Goal: Task Accomplishment & Management: Use online tool/utility

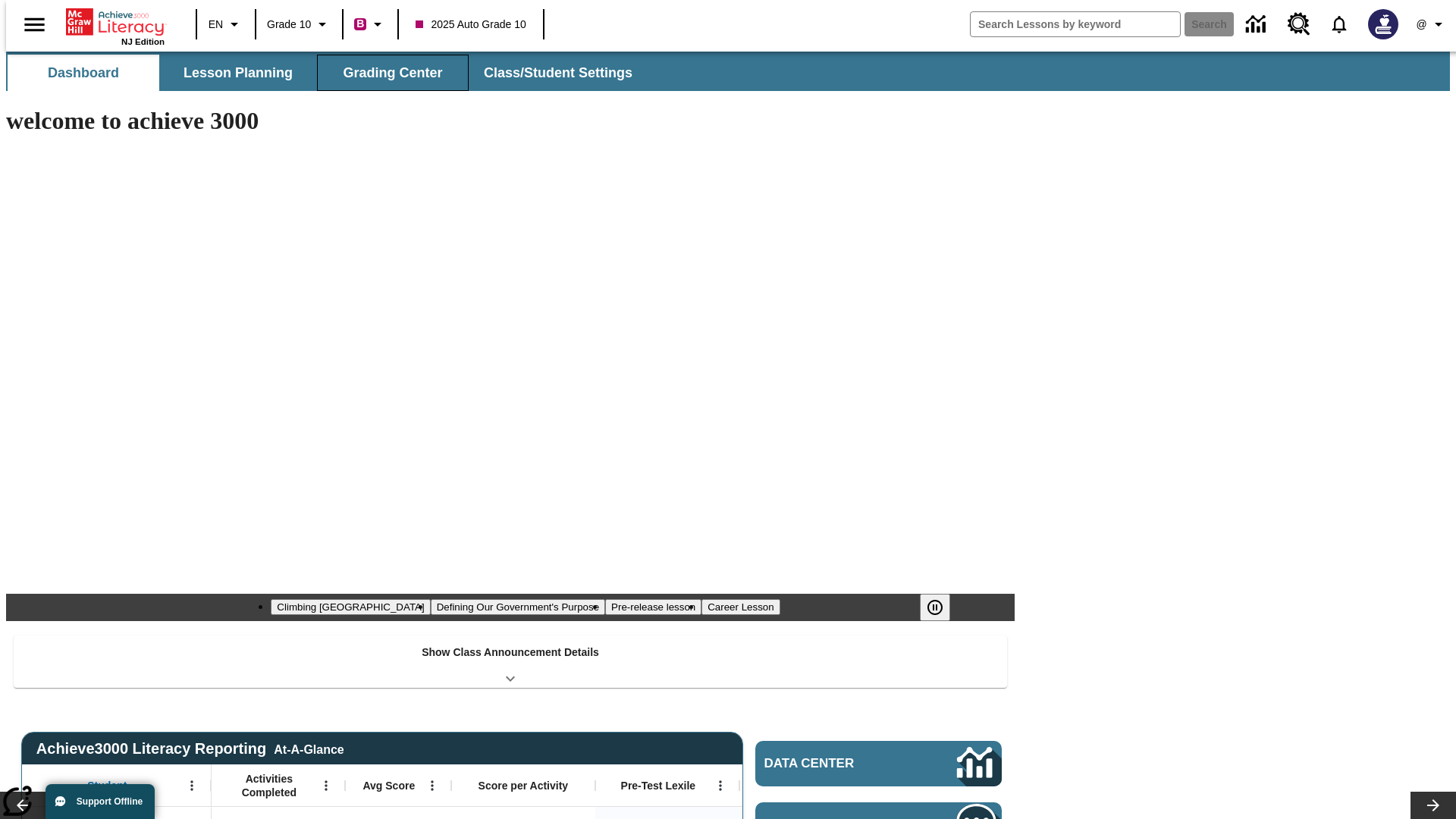
click at [387, 73] on button "Grading Center" at bounding box center [392, 72] width 152 height 36
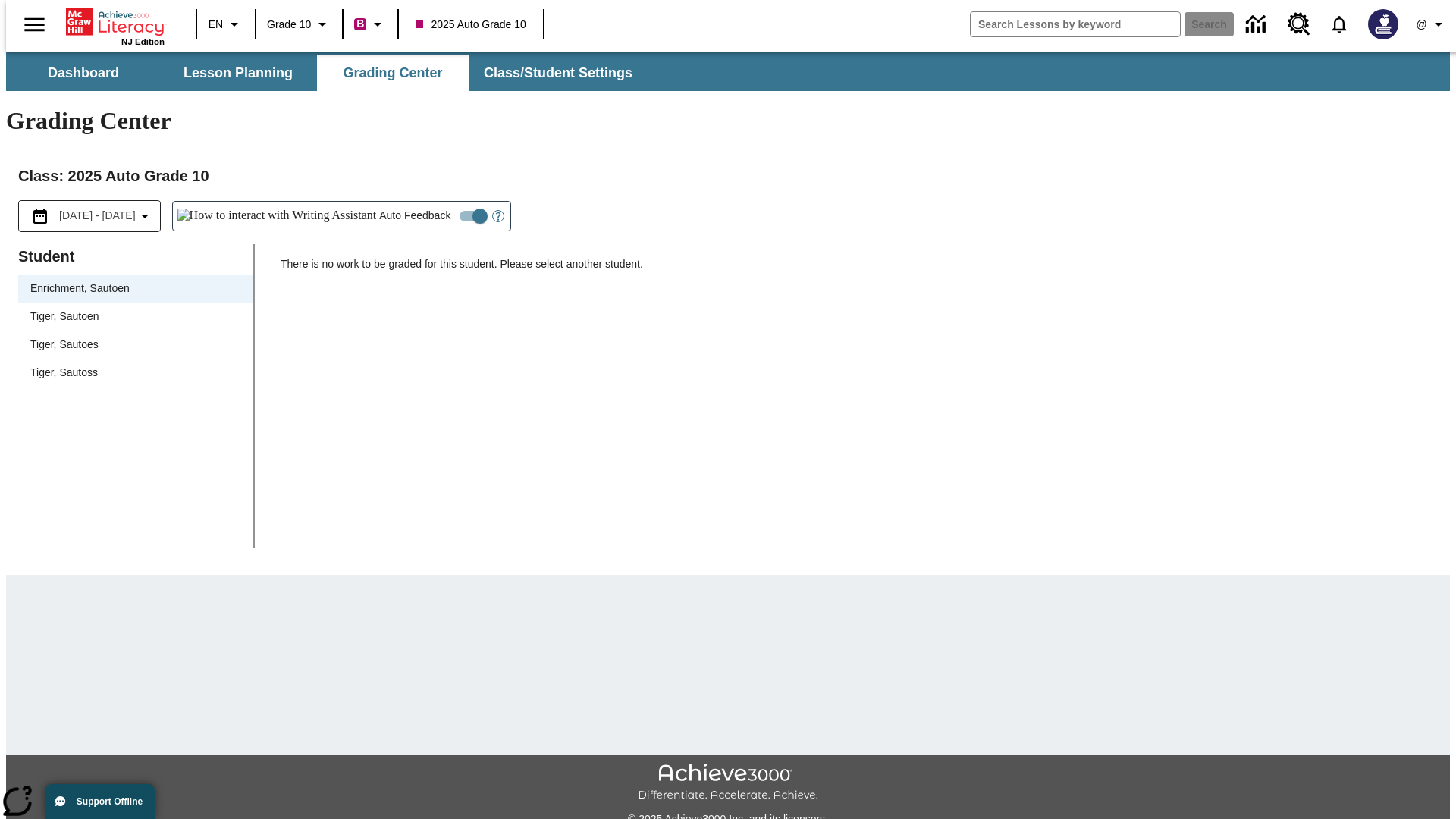
click at [131, 309] on span "Tiger, Sautoen" at bounding box center [135, 317] width 211 height 16
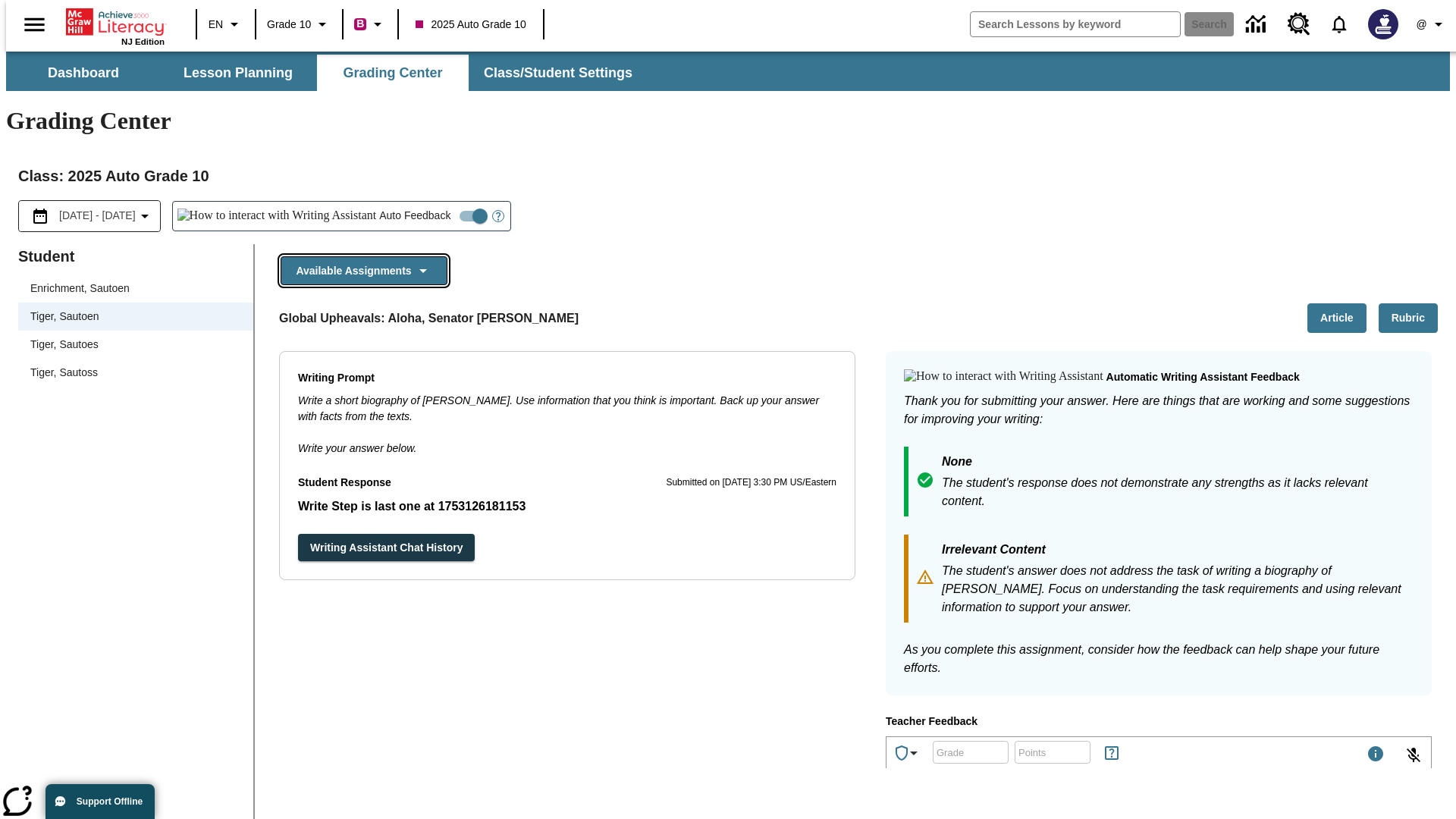
click at [359, 256] on button "Available Assignments" at bounding box center [364, 270] width 167 height 29
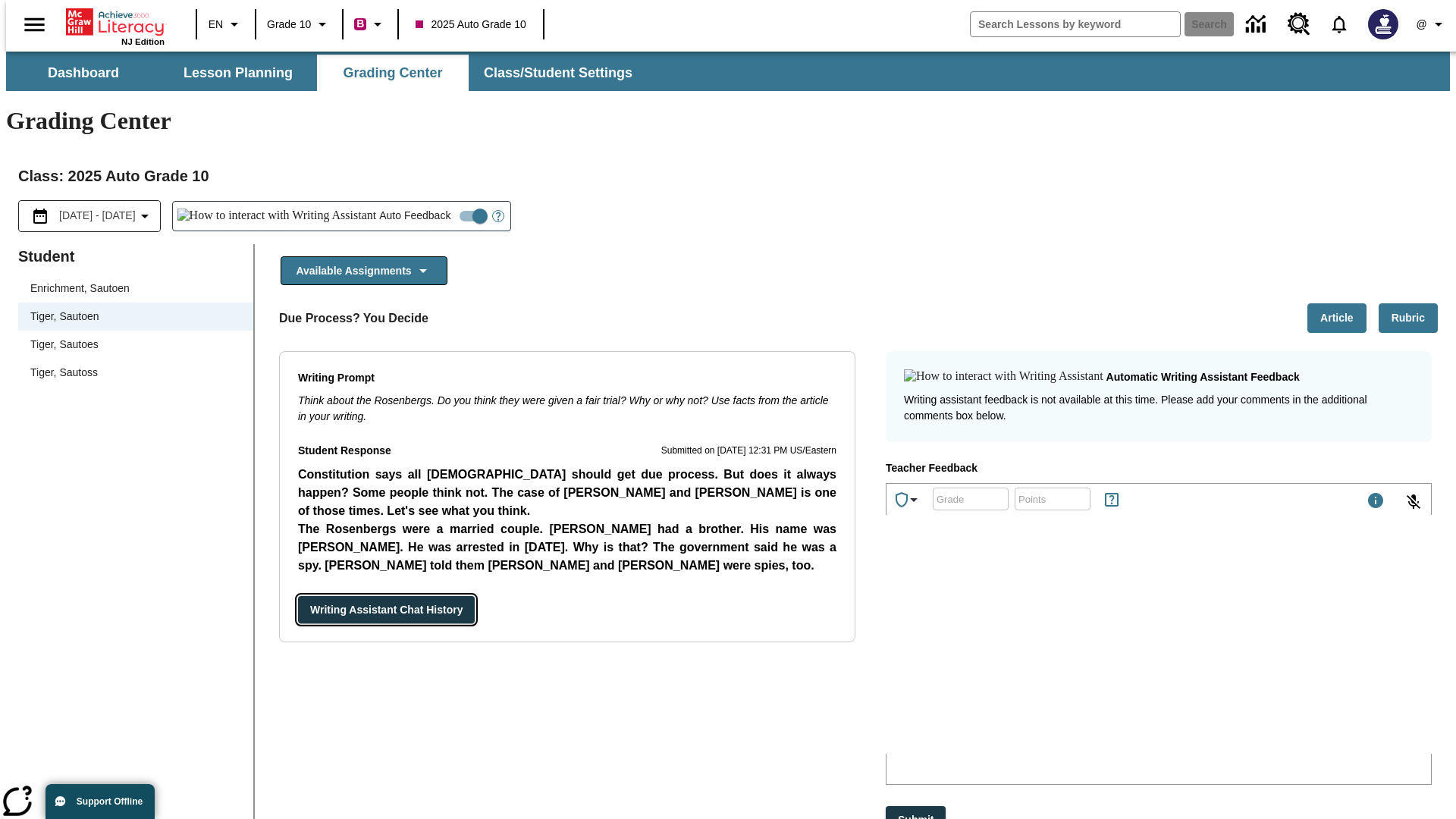
click at [298, 596] on button "Writing Assistant Chat History" at bounding box center [386, 610] width 177 height 28
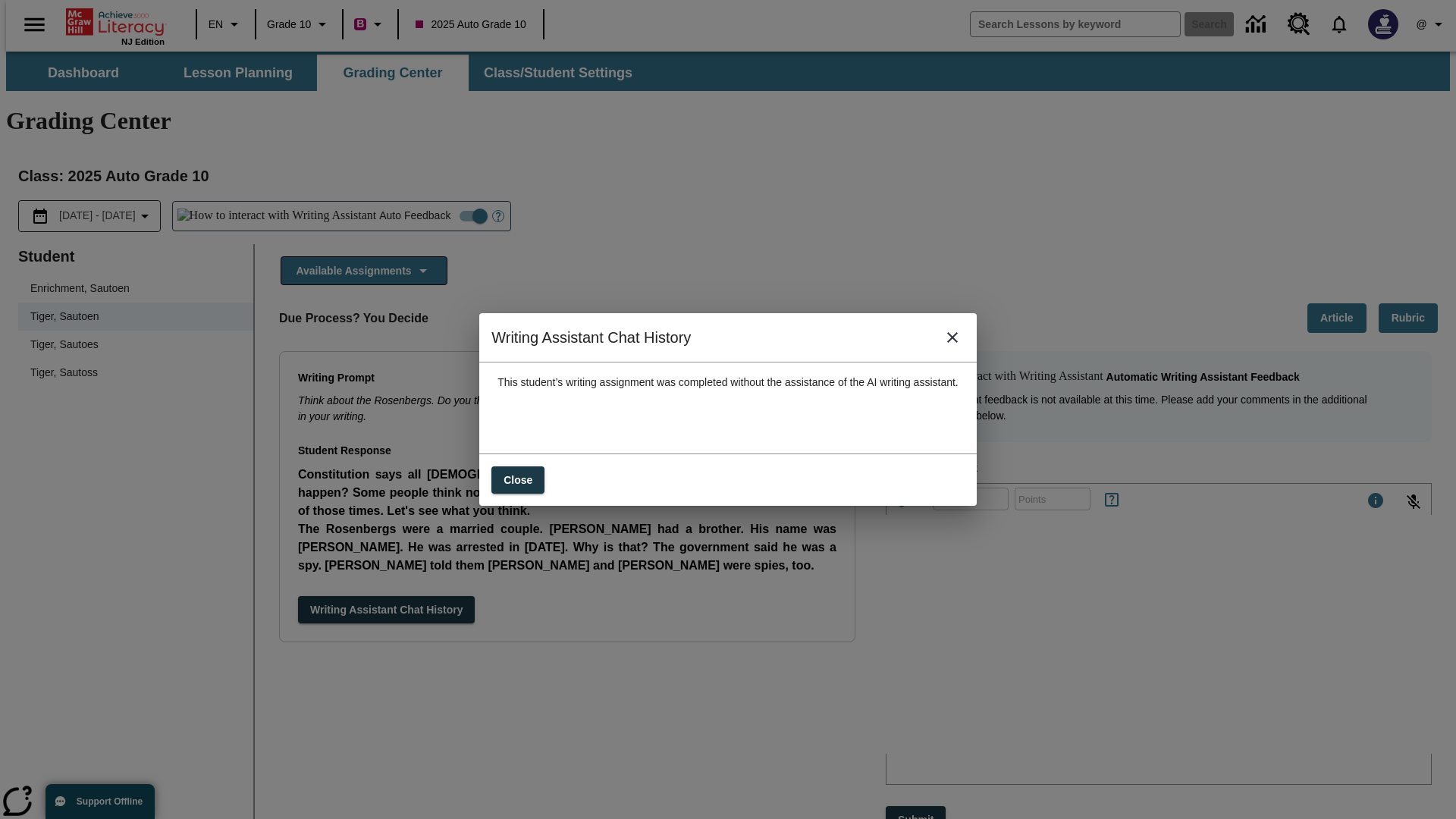
click at [957, 342] on icon "close" at bounding box center [952, 338] width 11 height 11
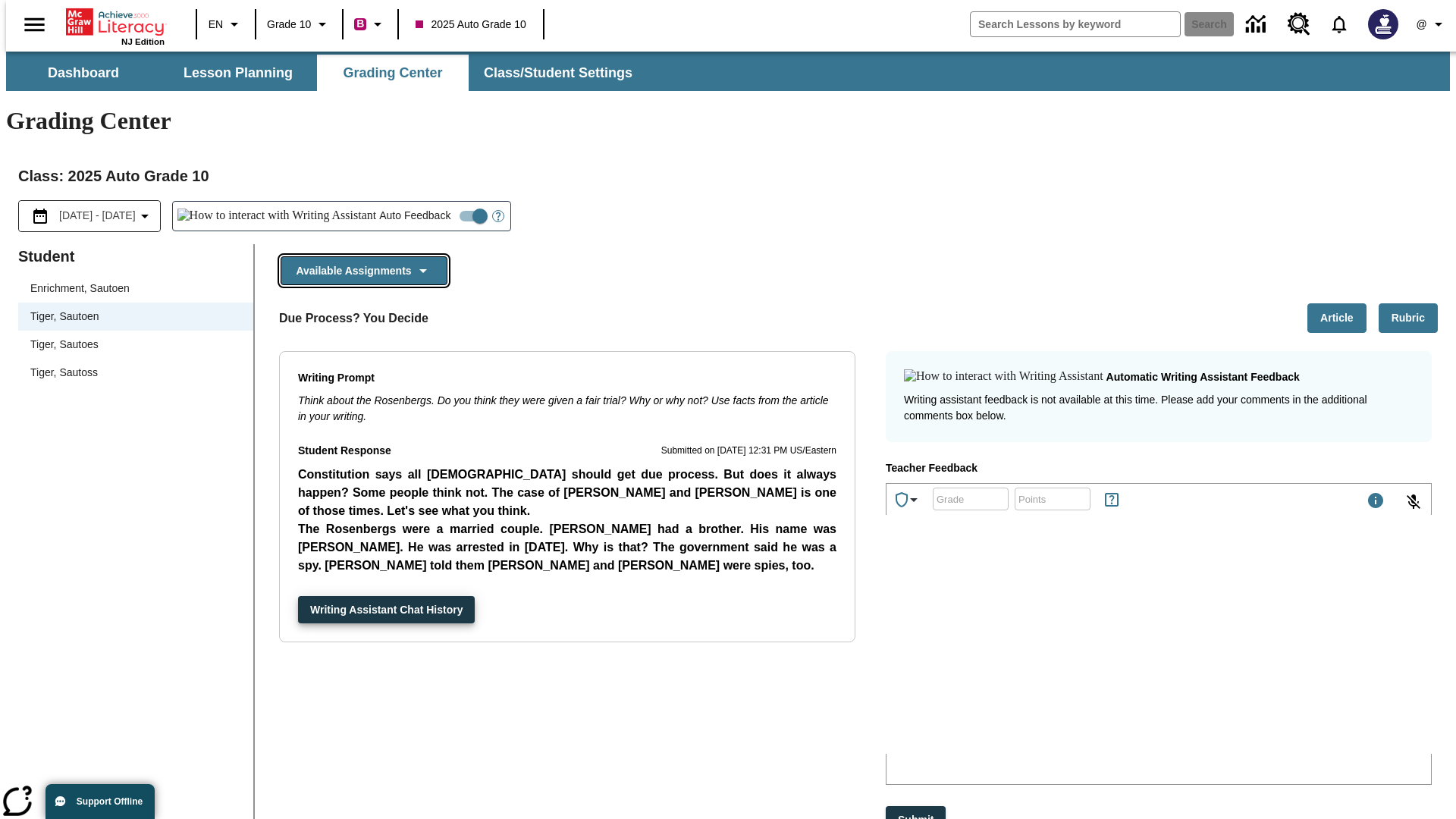
click at [359, 256] on button "Available Assignments" at bounding box center [364, 270] width 167 height 29
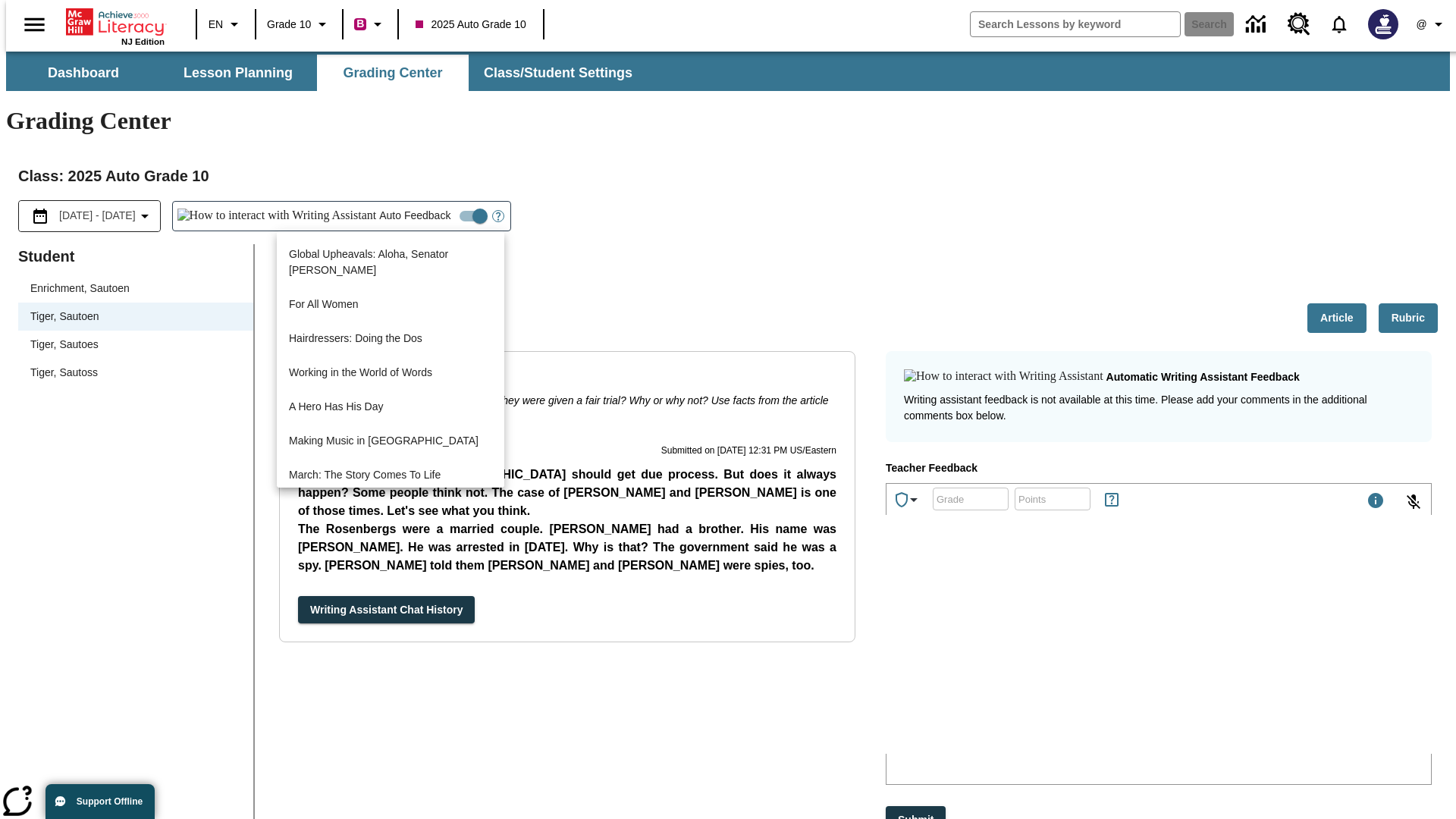
scroll to position [1089, 0]
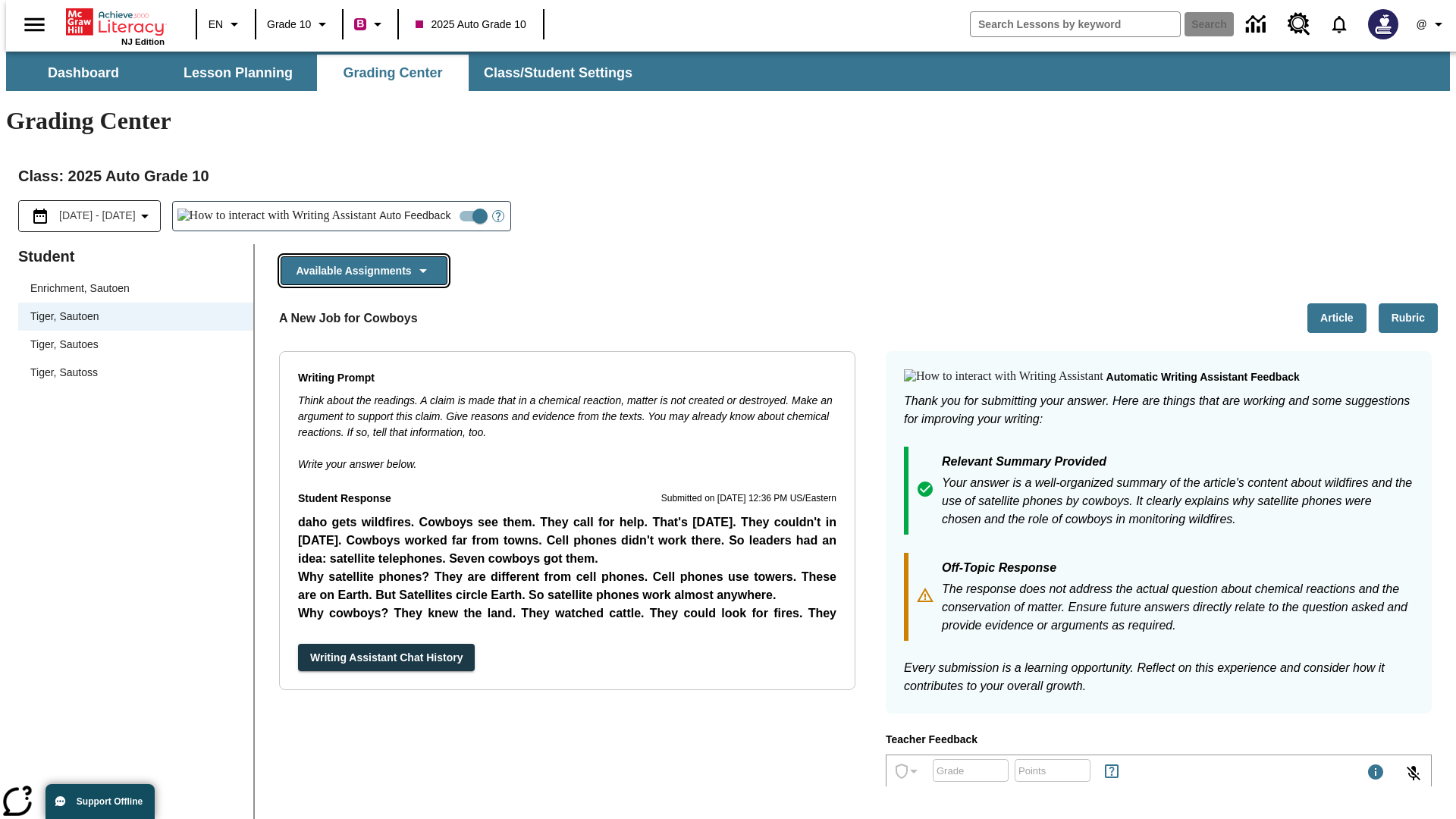
scroll to position [0, 0]
click at [298, 644] on button "Writing Assistant Chat History" at bounding box center [386, 658] width 177 height 28
